Goal: Contribute content

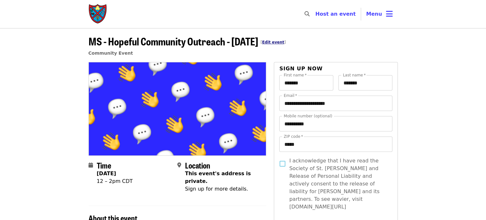
click at [275, 42] on link "Edit event" at bounding box center [273, 42] width 22 height 4
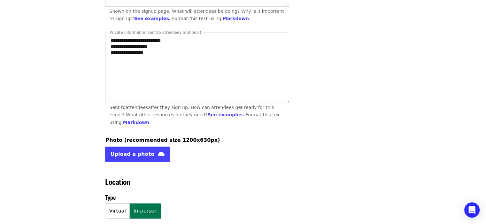
scroll to position [319, 0]
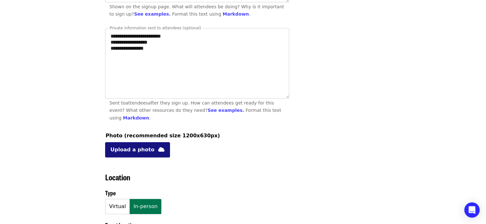
click at [140, 146] on span "Upload a photo" at bounding box center [132, 150] width 44 height 8
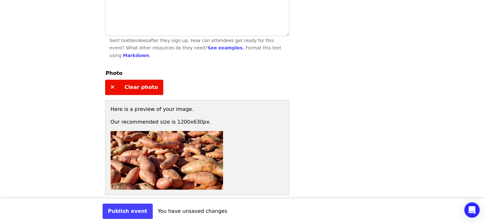
scroll to position [383, 0]
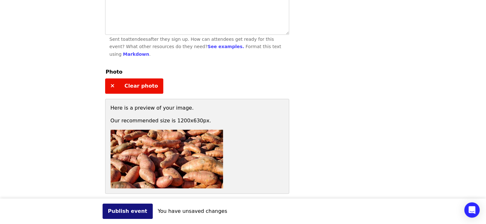
click at [125, 209] on button "Publish event" at bounding box center [127, 211] width 50 height 15
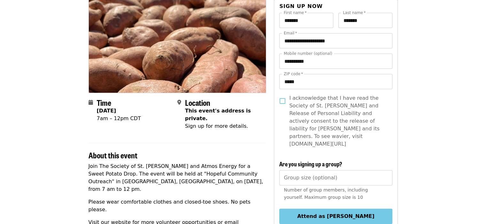
scroll to position [64, 0]
